Goal: Navigation & Orientation: Find specific page/section

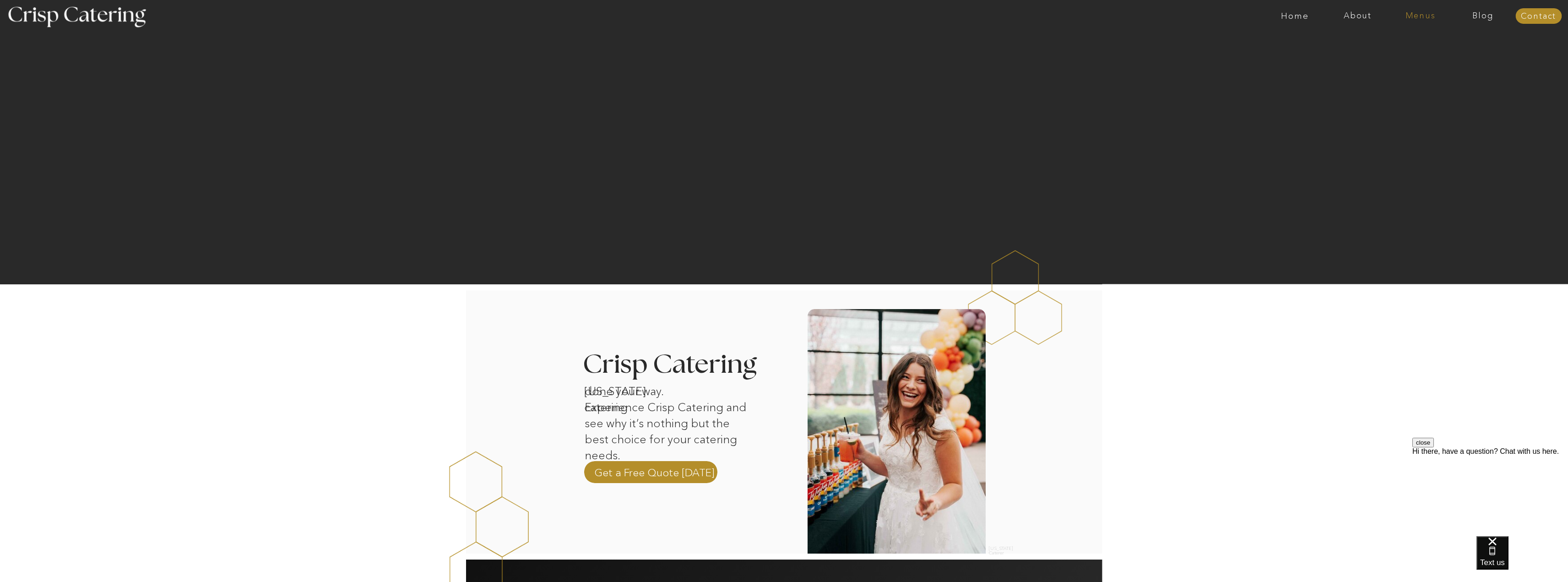
click at [1428, 19] on nav "Menus" at bounding box center [1420, 16] width 63 height 9
click at [1426, 54] on nav "Winter (Sep-Feb)" at bounding box center [1419, 53] width 75 height 9
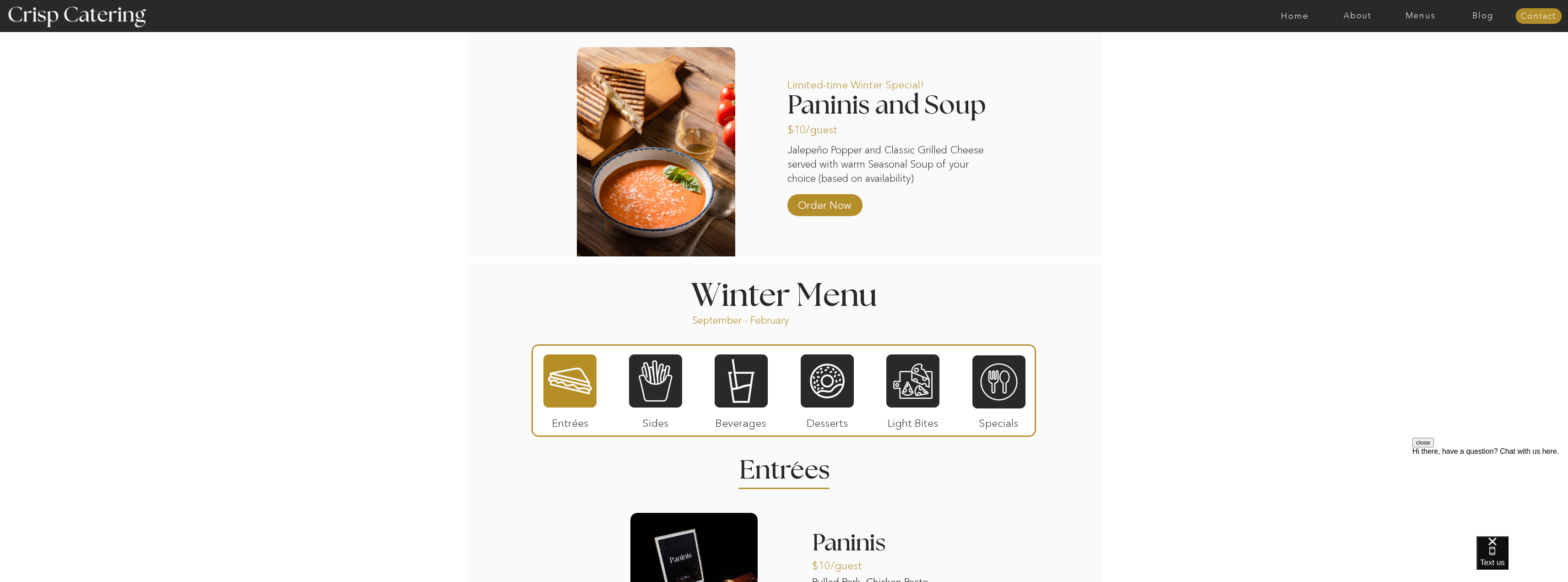
scroll to position [870, 0]
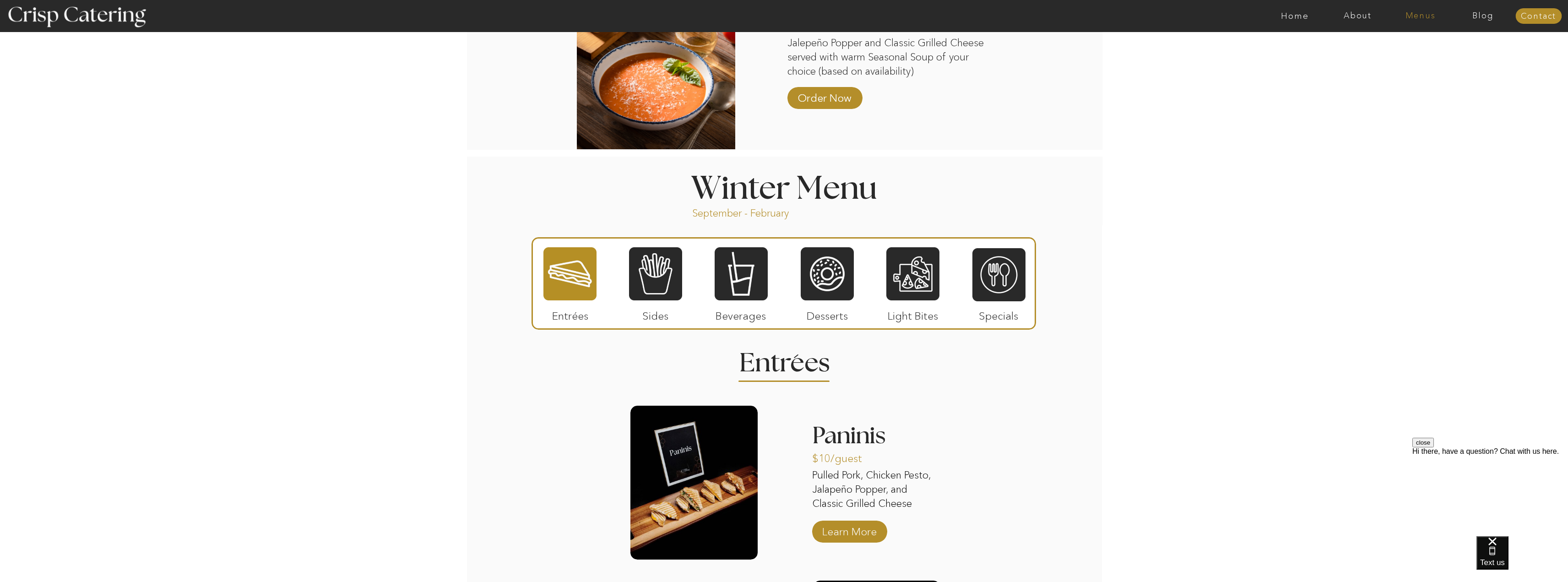
click at [1428, 12] on nav "Menus" at bounding box center [1420, 16] width 63 height 9
click at [1426, 67] on nav "Four Course Dream" at bounding box center [1423, 66] width 82 height 9
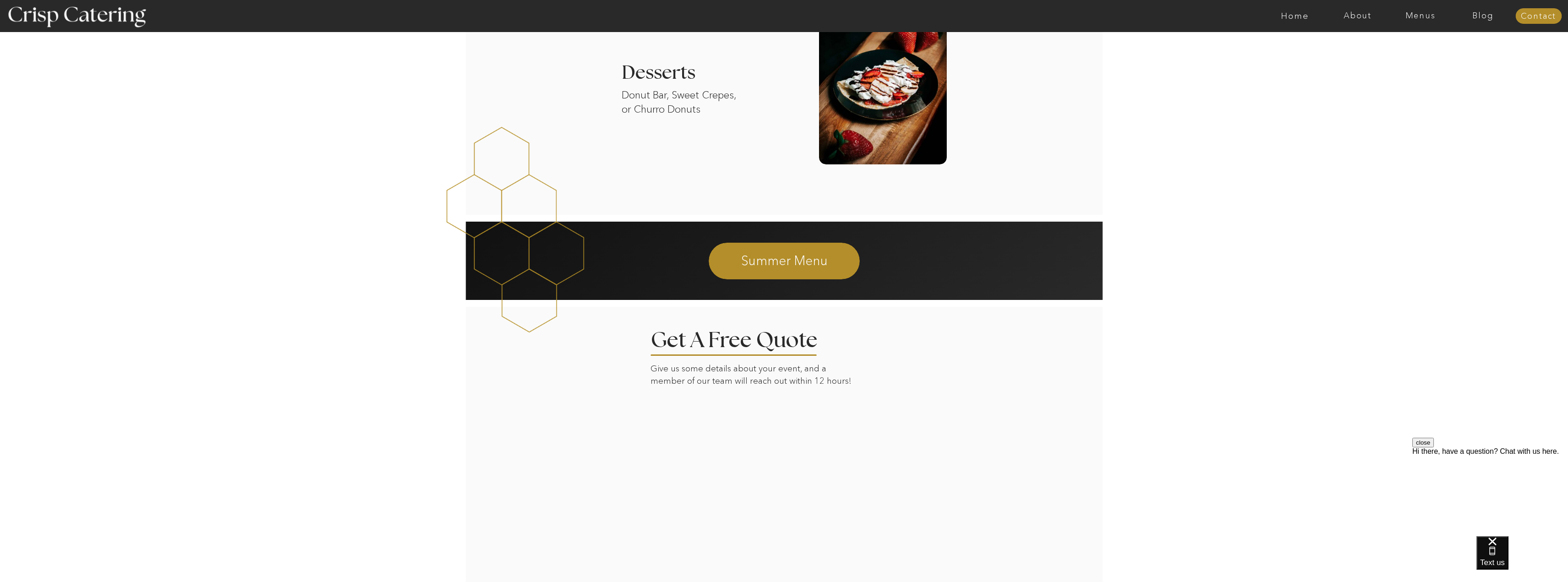
scroll to position [1465, 0]
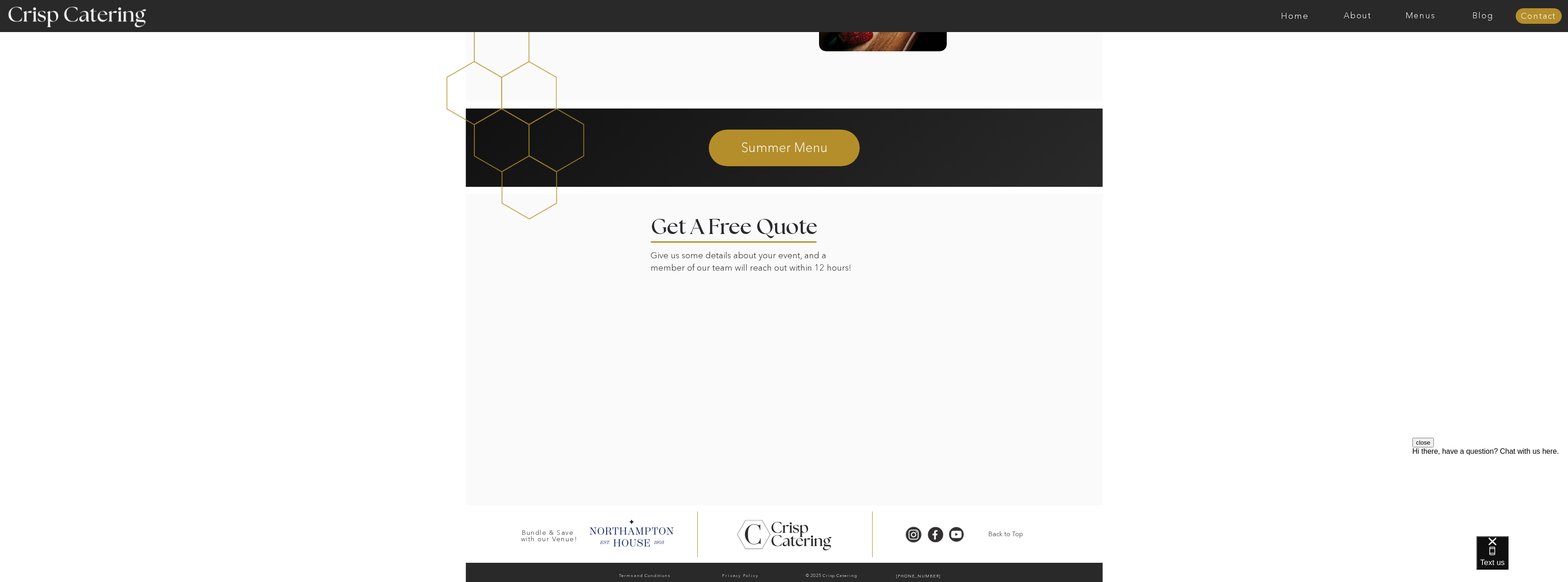
click at [1055, 416] on div at bounding box center [784, 349] width 638 height 312
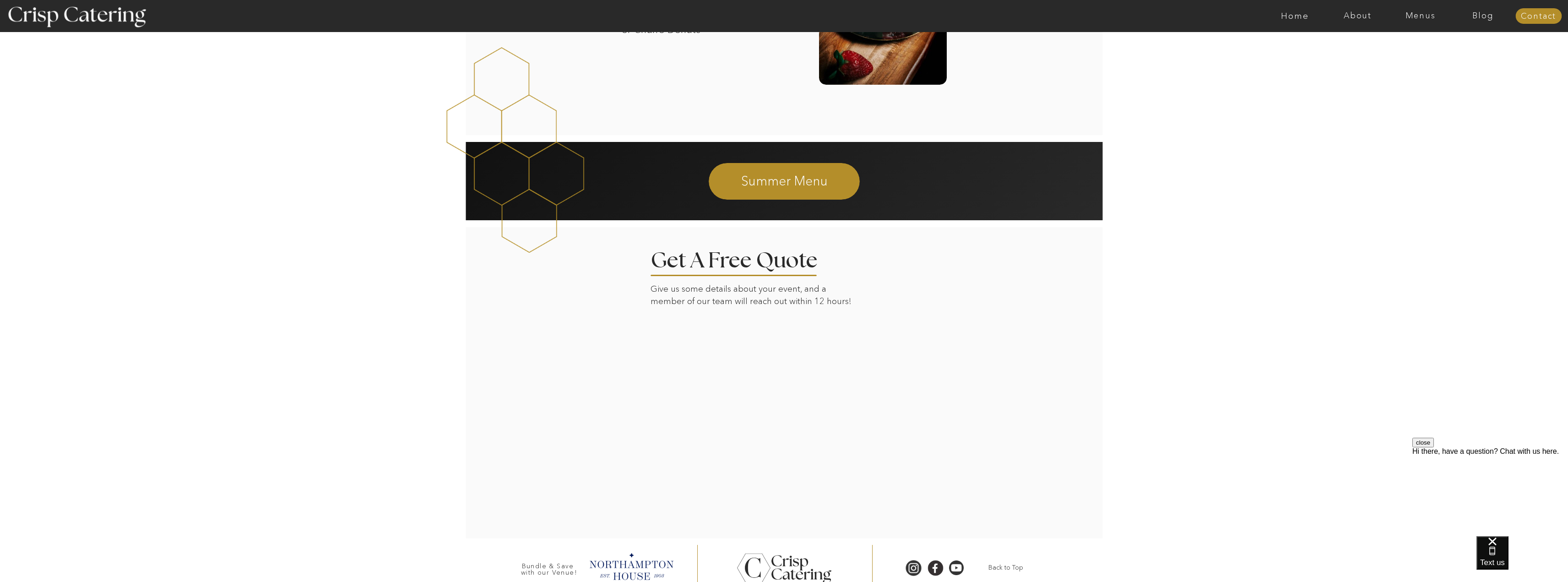
scroll to position [1380, 0]
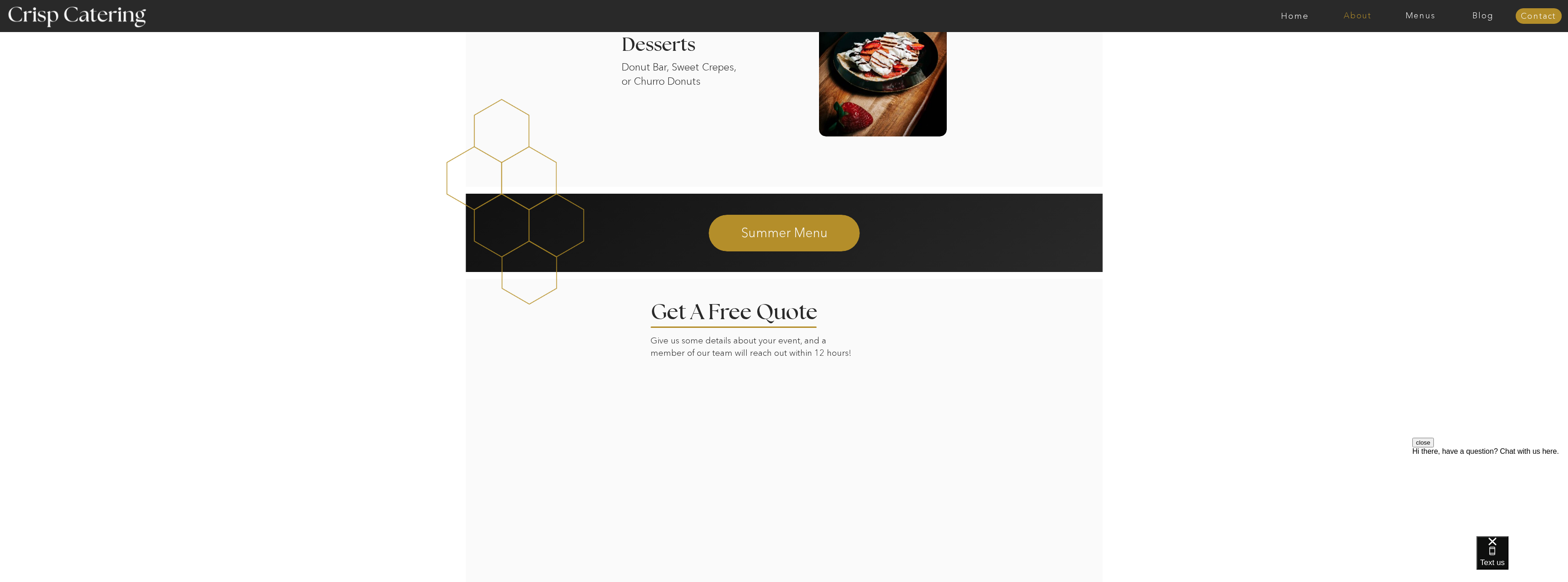
click at [1352, 14] on nav "About" at bounding box center [1357, 16] width 63 height 9
click at [1292, 16] on nav "Home" at bounding box center [1295, 16] width 63 height 9
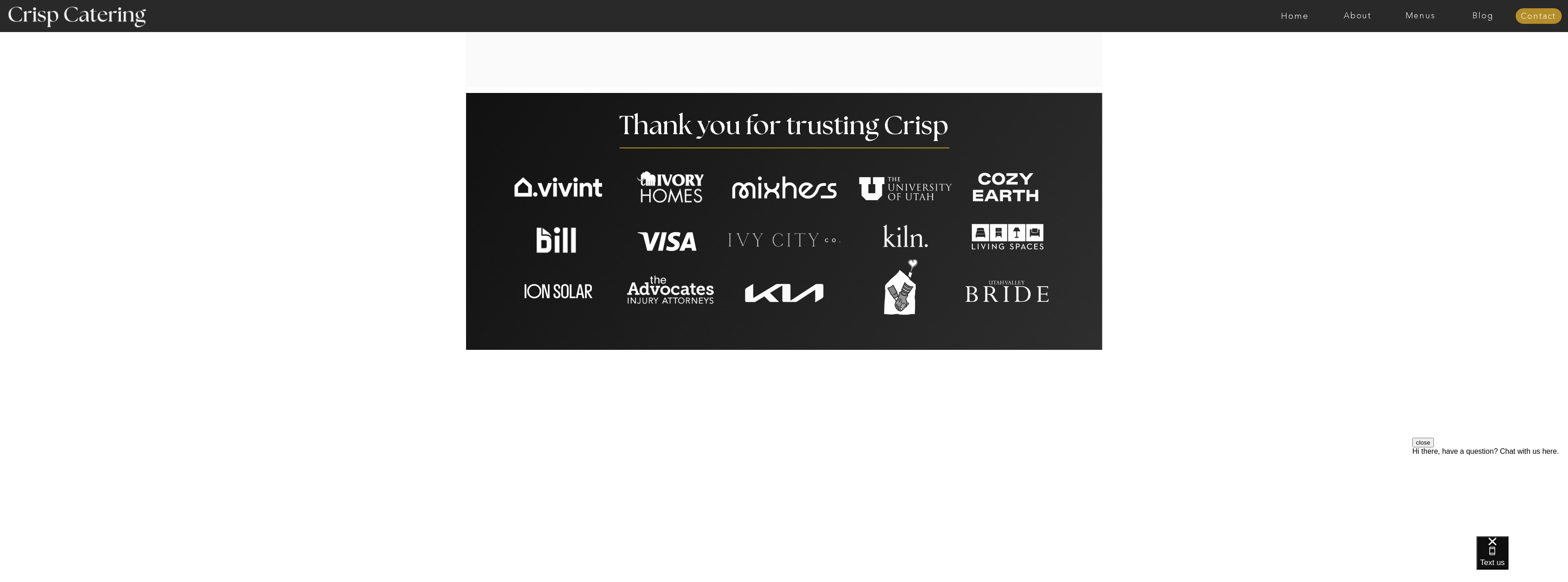
scroll to position [1832, 0]
